Goal: Register for event/course: Sign up to attend an event or enroll in a course

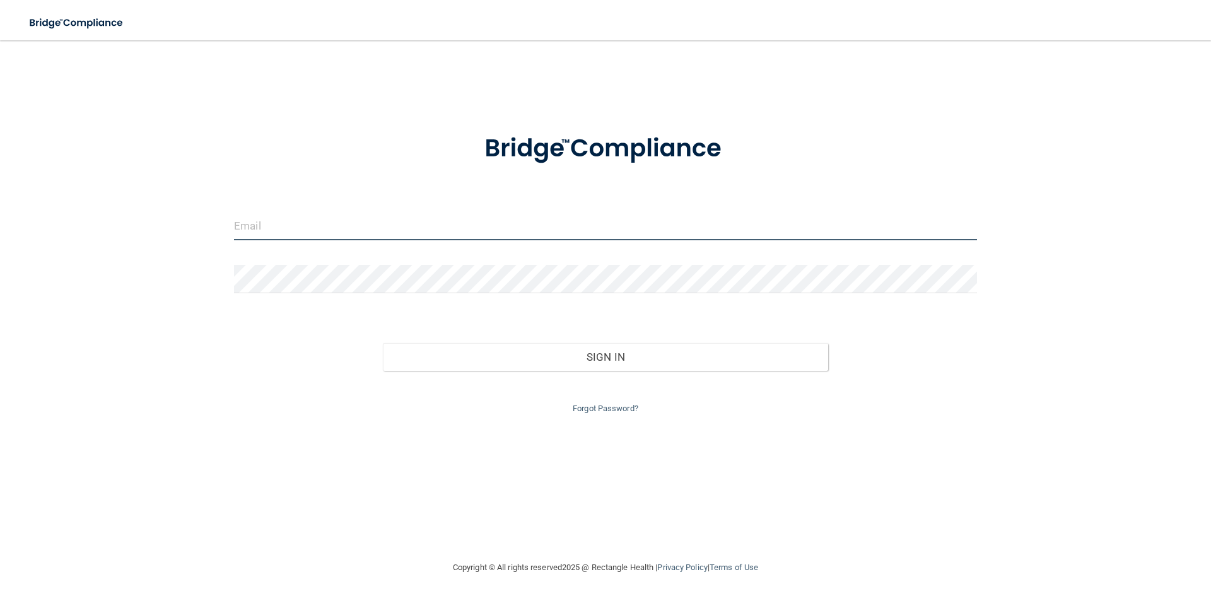
click at [491, 221] on input "email" at bounding box center [605, 226] width 743 height 28
type input "[EMAIL_ADDRESS][DOMAIN_NAME]"
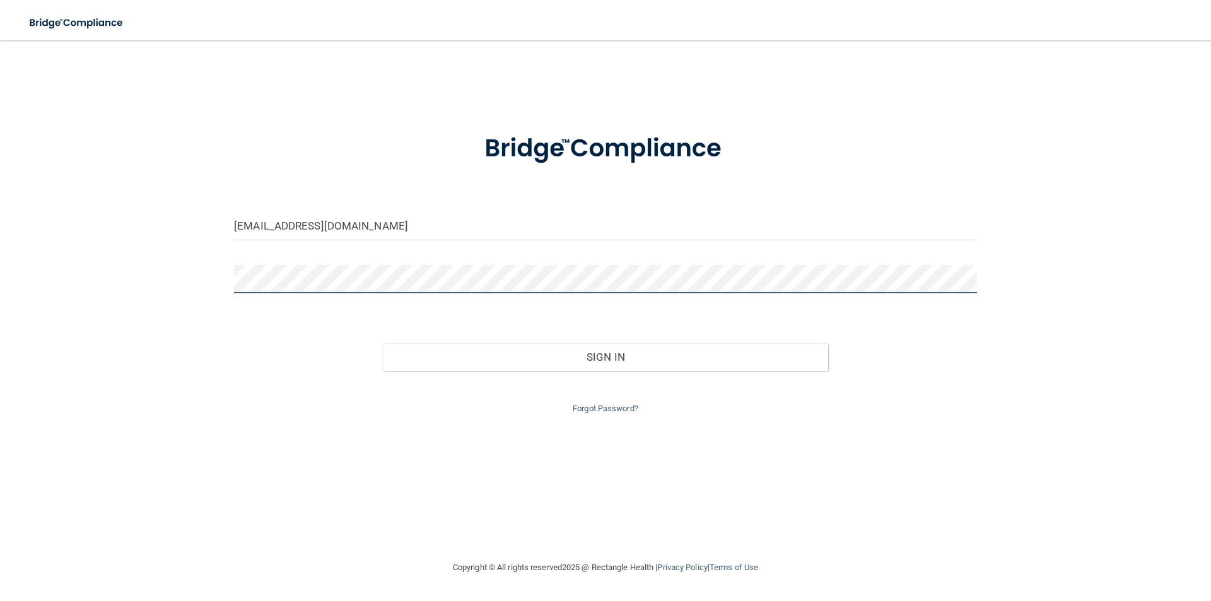
click at [383, 343] on button "Sign In" at bounding box center [606, 357] width 446 height 28
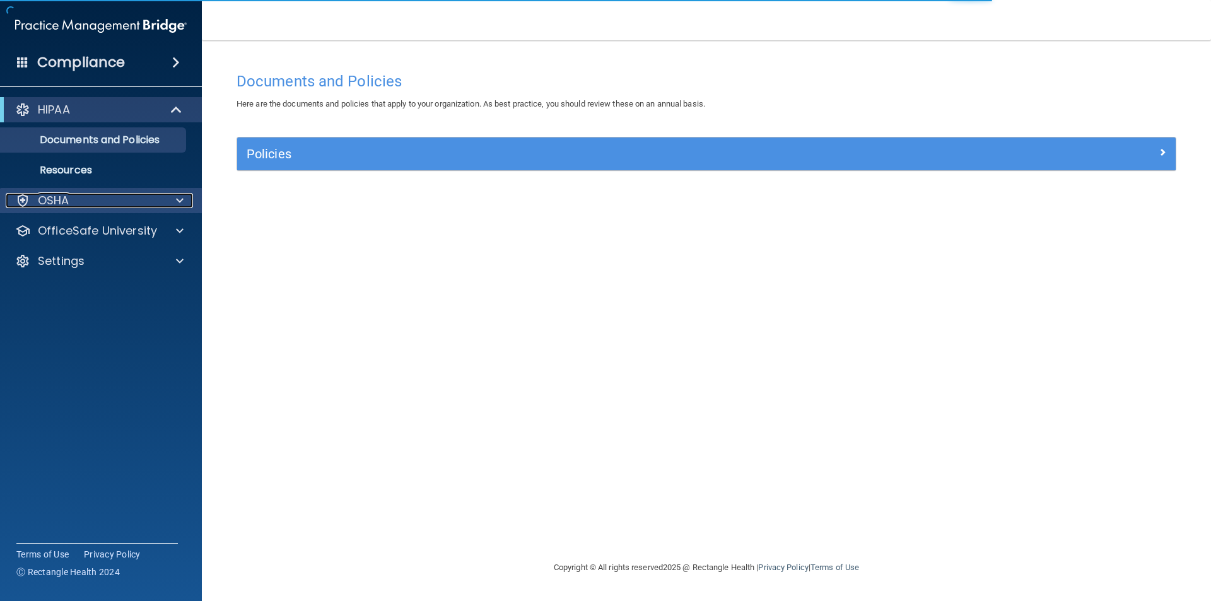
click at [184, 198] on div at bounding box center [178, 200] width 32 height 15
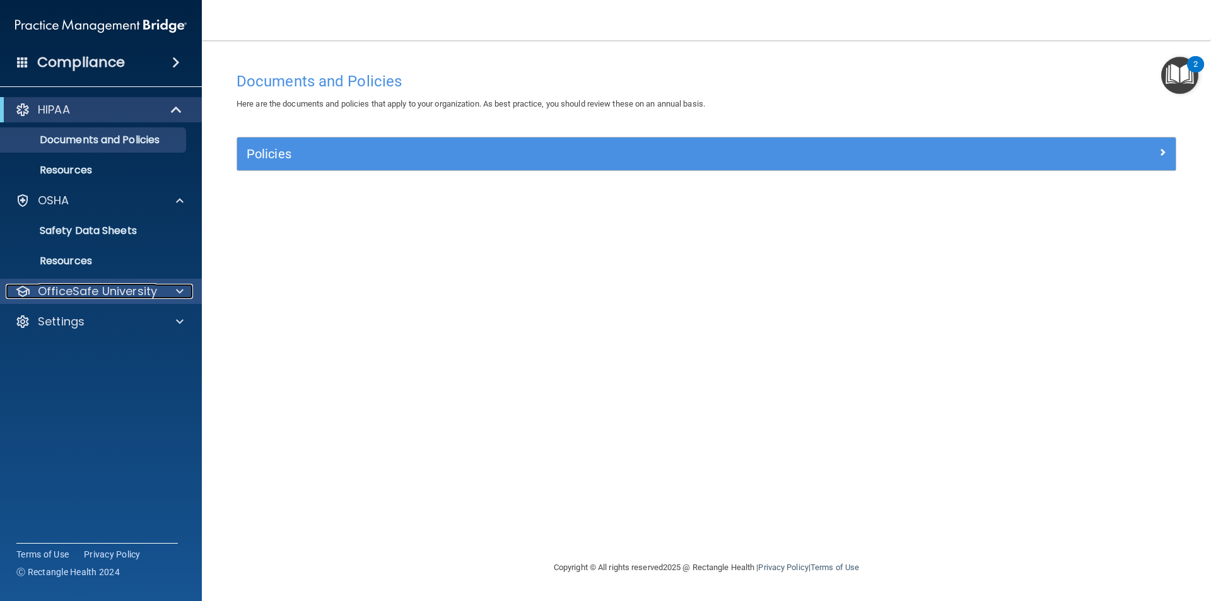
click at [180, 288] on span at bounding box center [180, 291] width 8 height 15
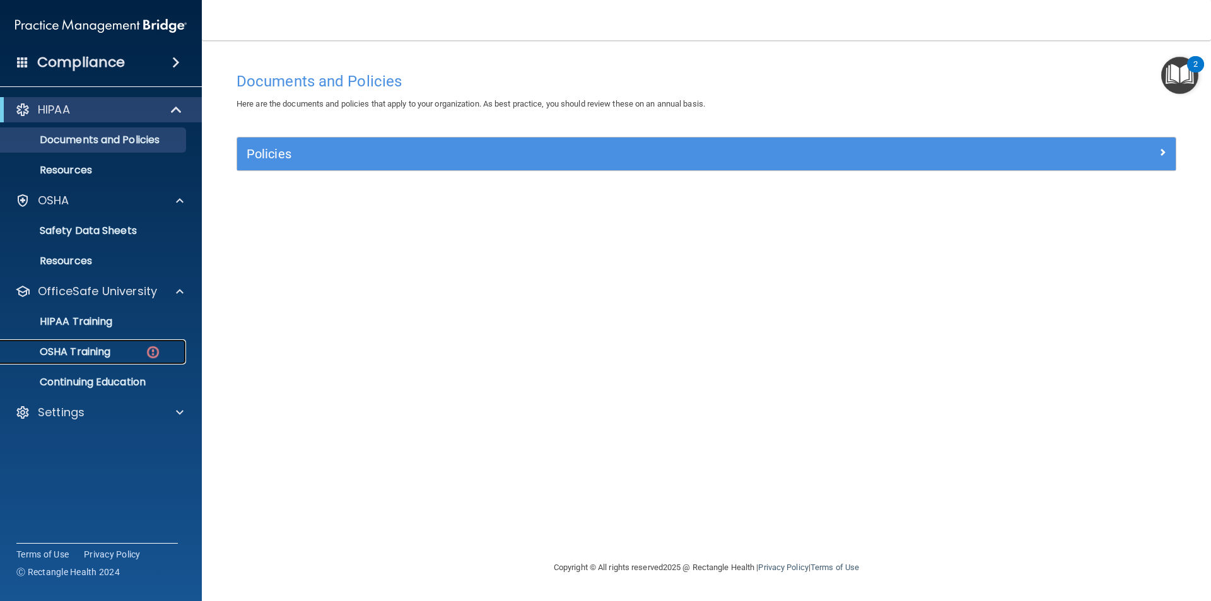
click at [131, 353] on div "OSHA Training" at bounding box center [94, 352] width 172 height 13
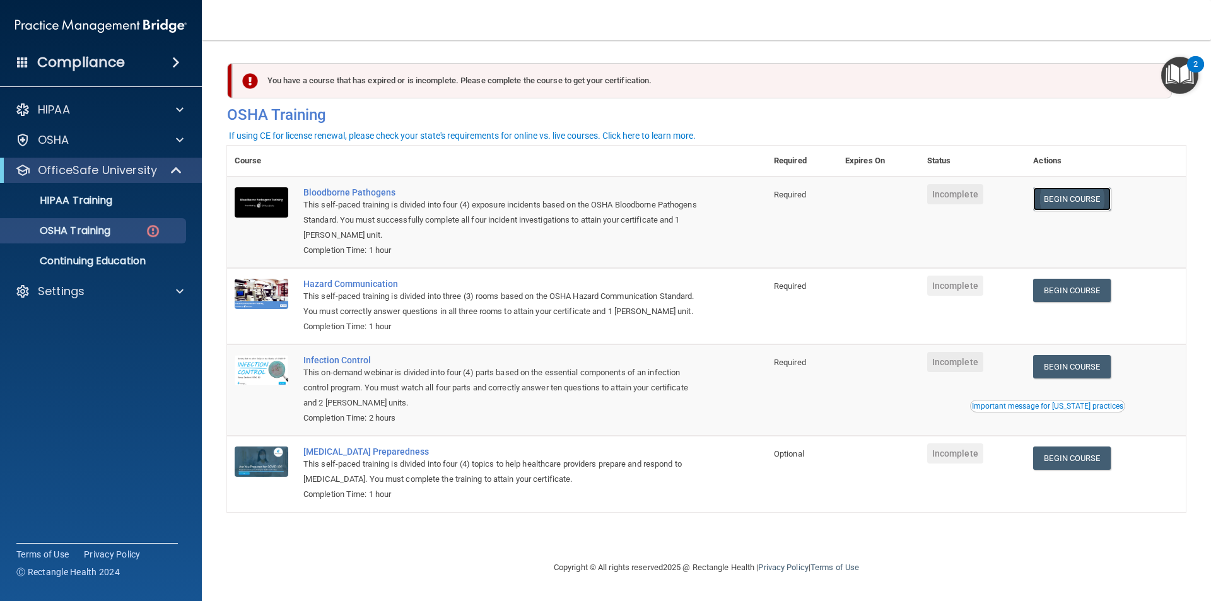
click at [1063, 204] on link "Begin Course" at bounding box center [1071, 198] width 77 height 23
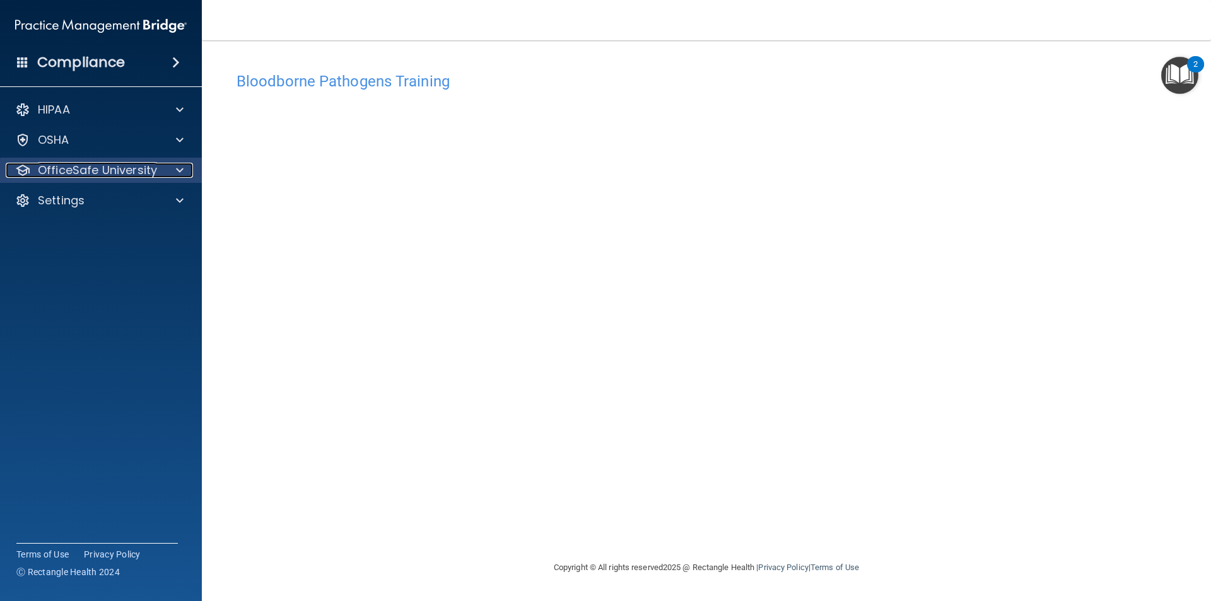
click at [160, 167] on div "OfficeSafe University" at bounding box center [84, 170] width 156 height 15
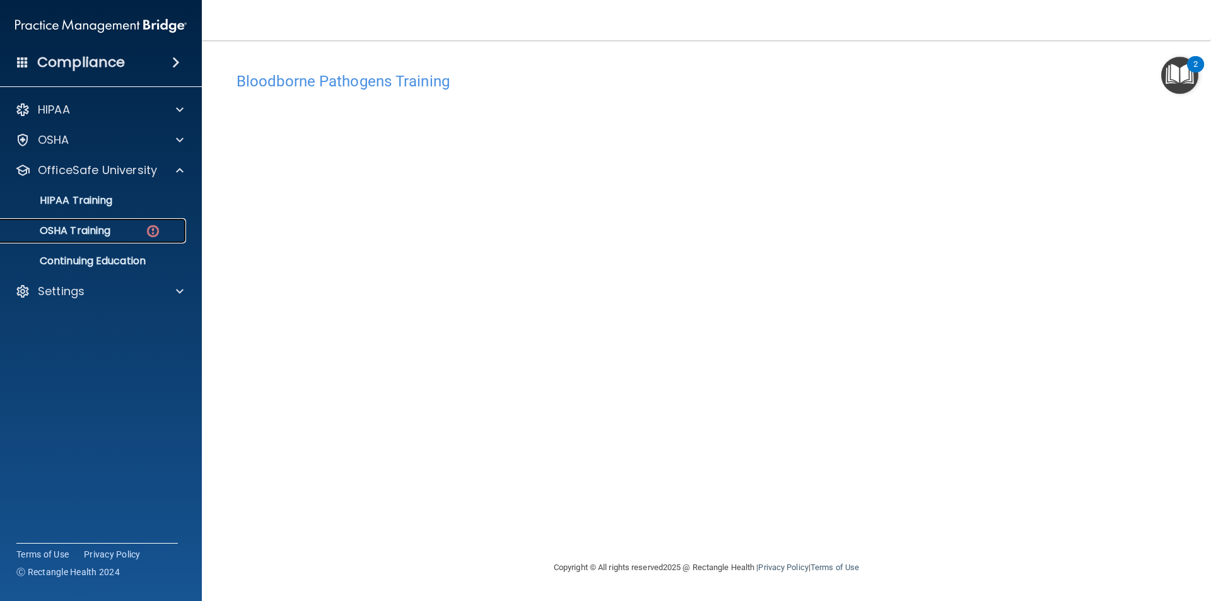
click at [150, 226] on img at bounding box center [153, 231] width 16 height 16
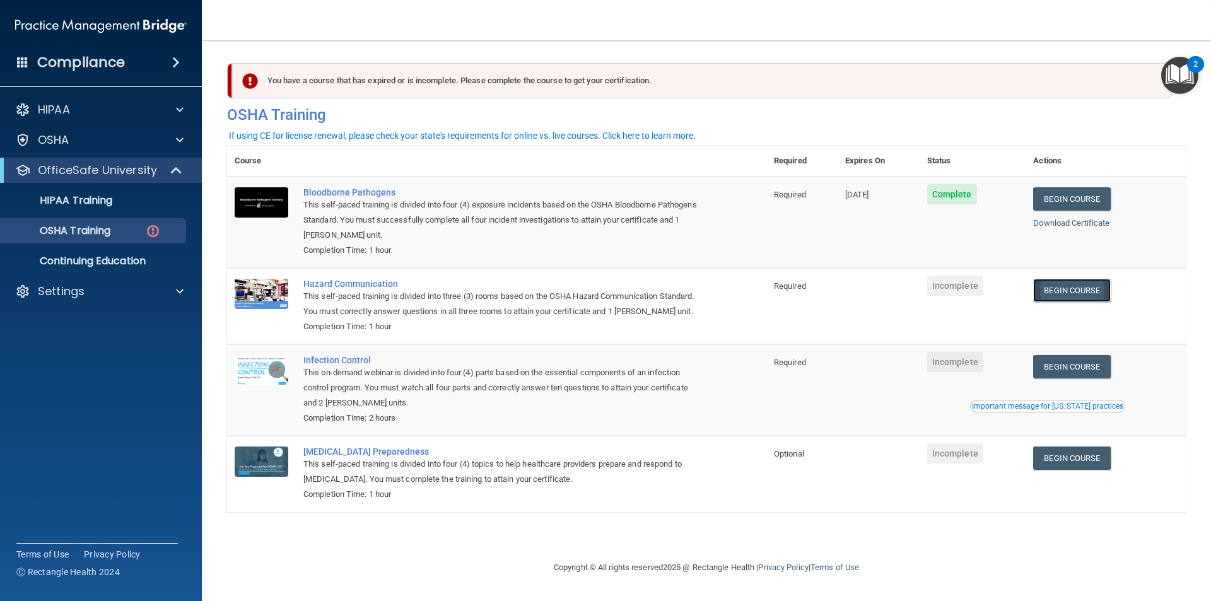
click at [1060, 293] on link "Begin Course" at bounding box center [1071, 290] width 77 height 23
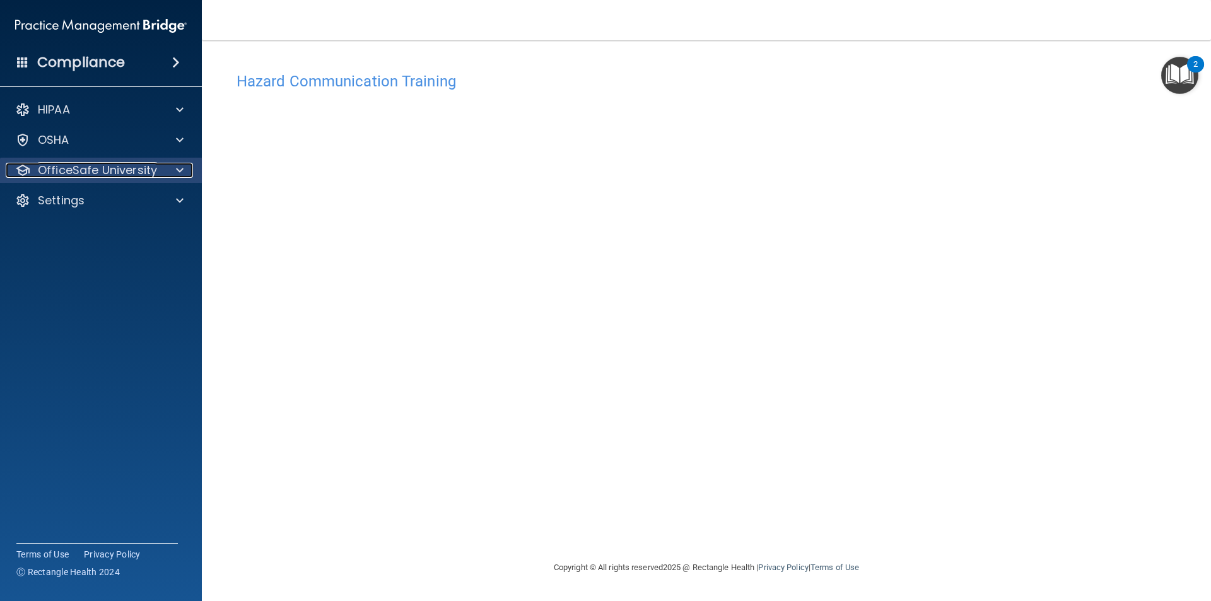
click at [109, 170] on p "OfficeSafe University" at bounding box center [97, 170] width 119 height 15
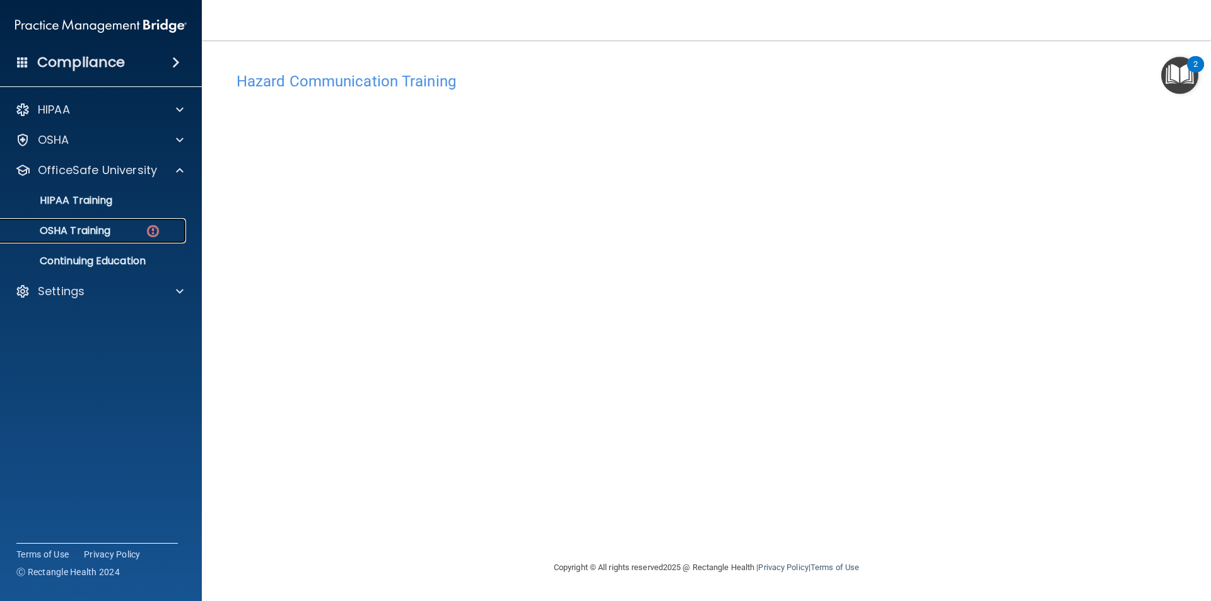
click at [117, 226] on div "OSHA Training" at bounding box center [94, 231] width 172 height 13
